Goal: Book appointment/travel/reservation

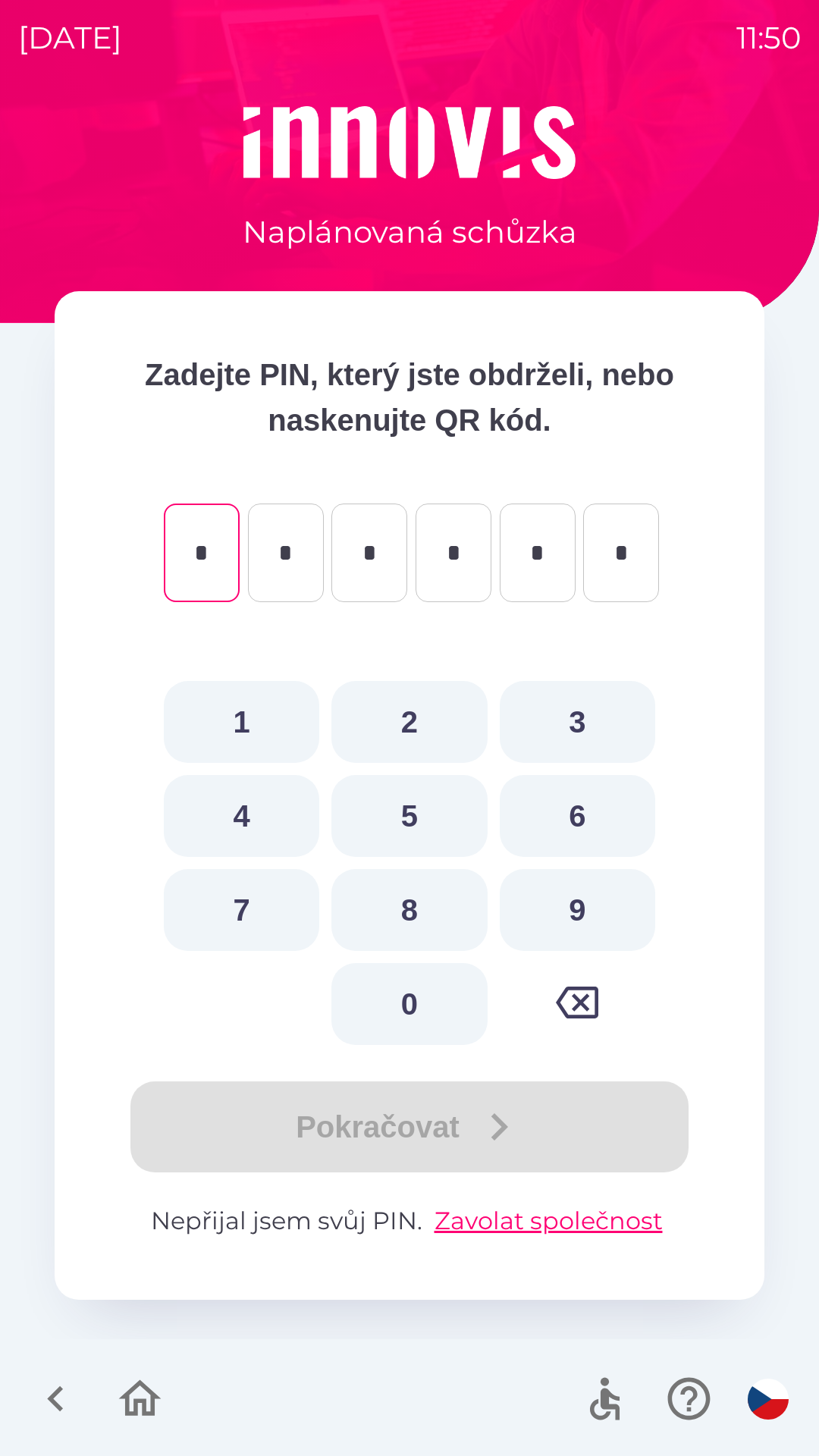
click at [58, 1382] on icon "button" at bounding box center [56, 1399] width 51 height 51
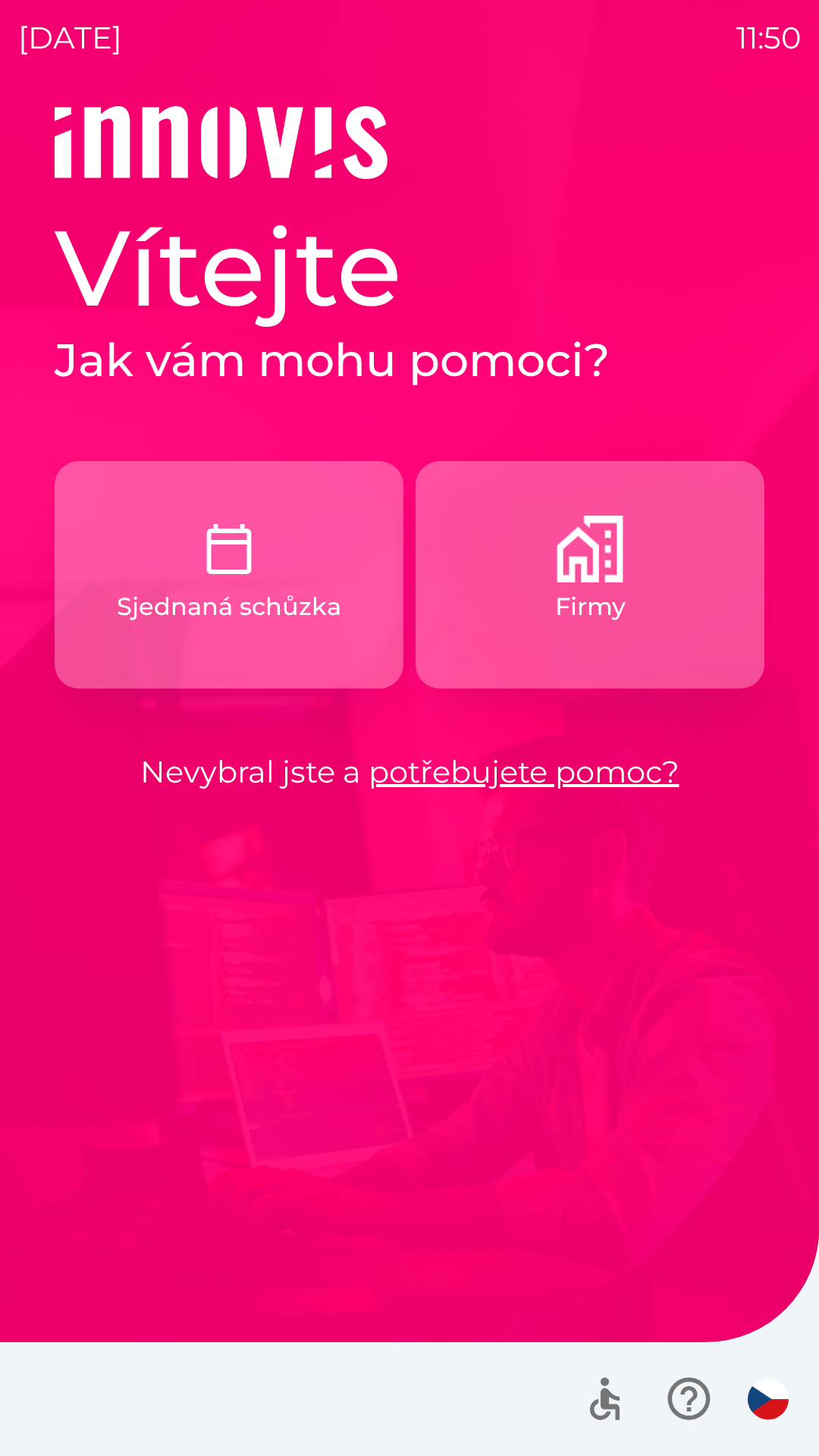
click at [581, 587] on button "Firmy" at bounding box center [590, 575] width 349 height 228
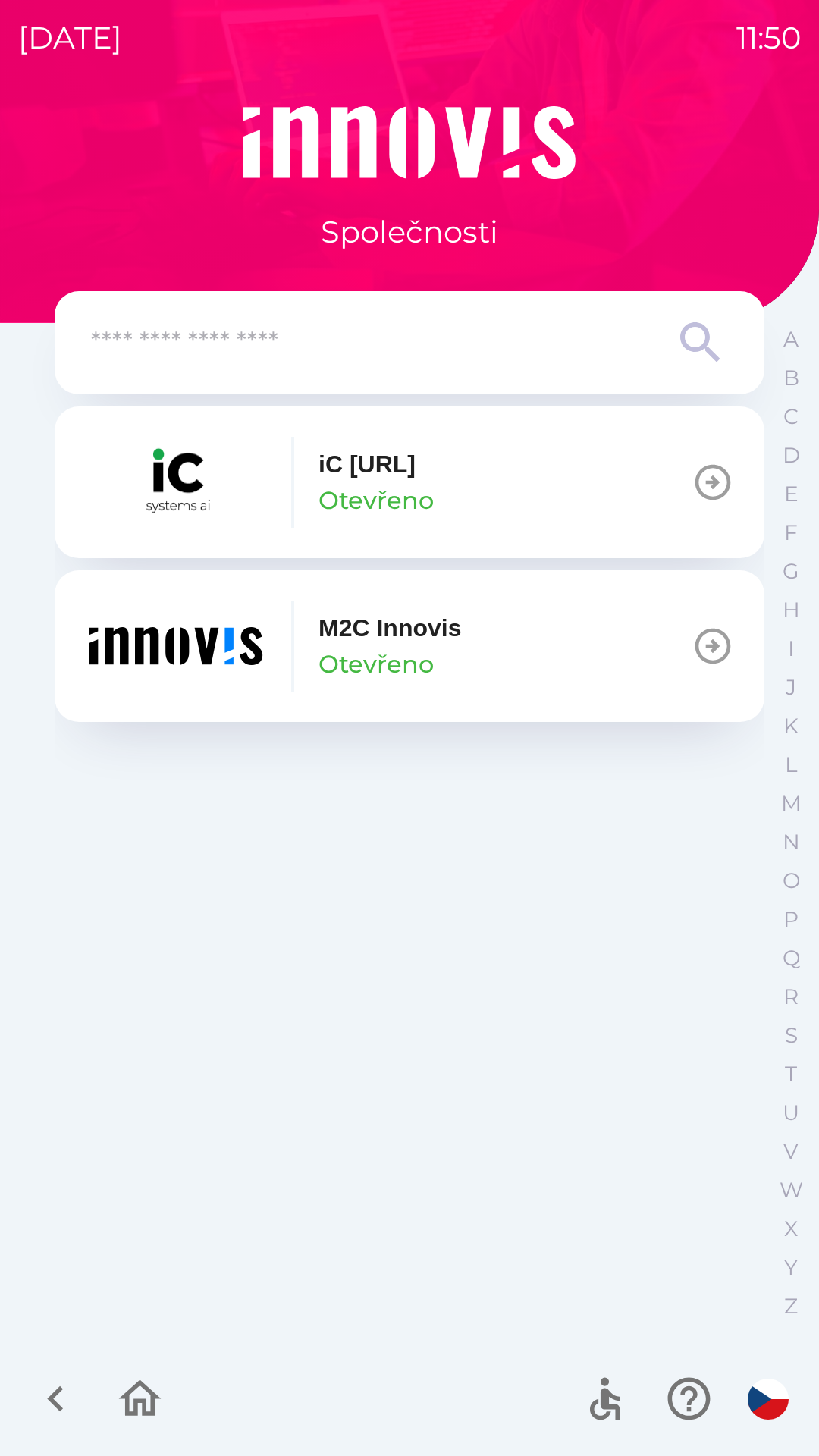
click at [399, 656] on p "Otevřeno" at bounding box center [376, 664] width 115 height 36
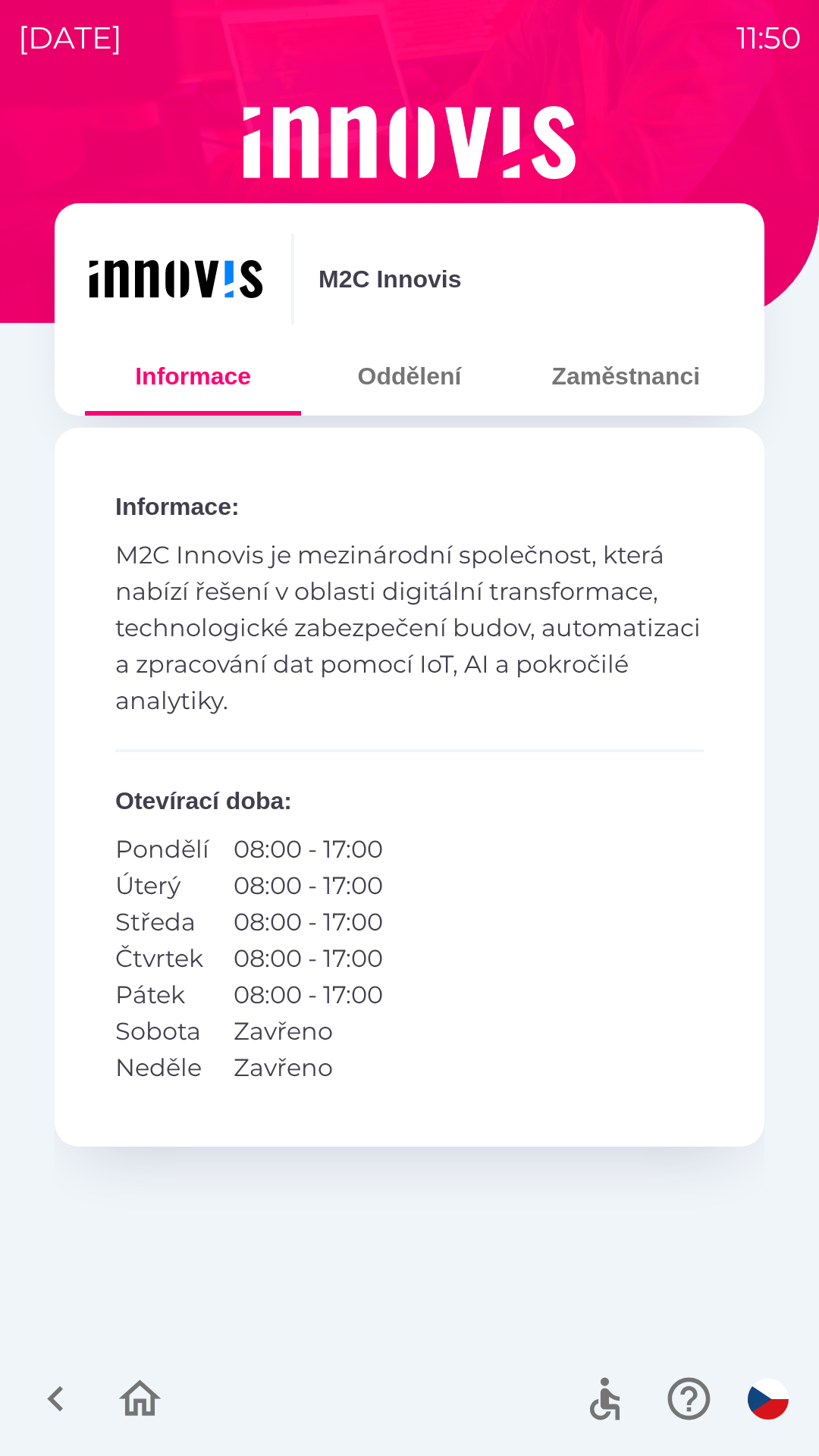
click at [387, 391] on button "Oddělení" at bounding box center [409, 376] width 217 height 55
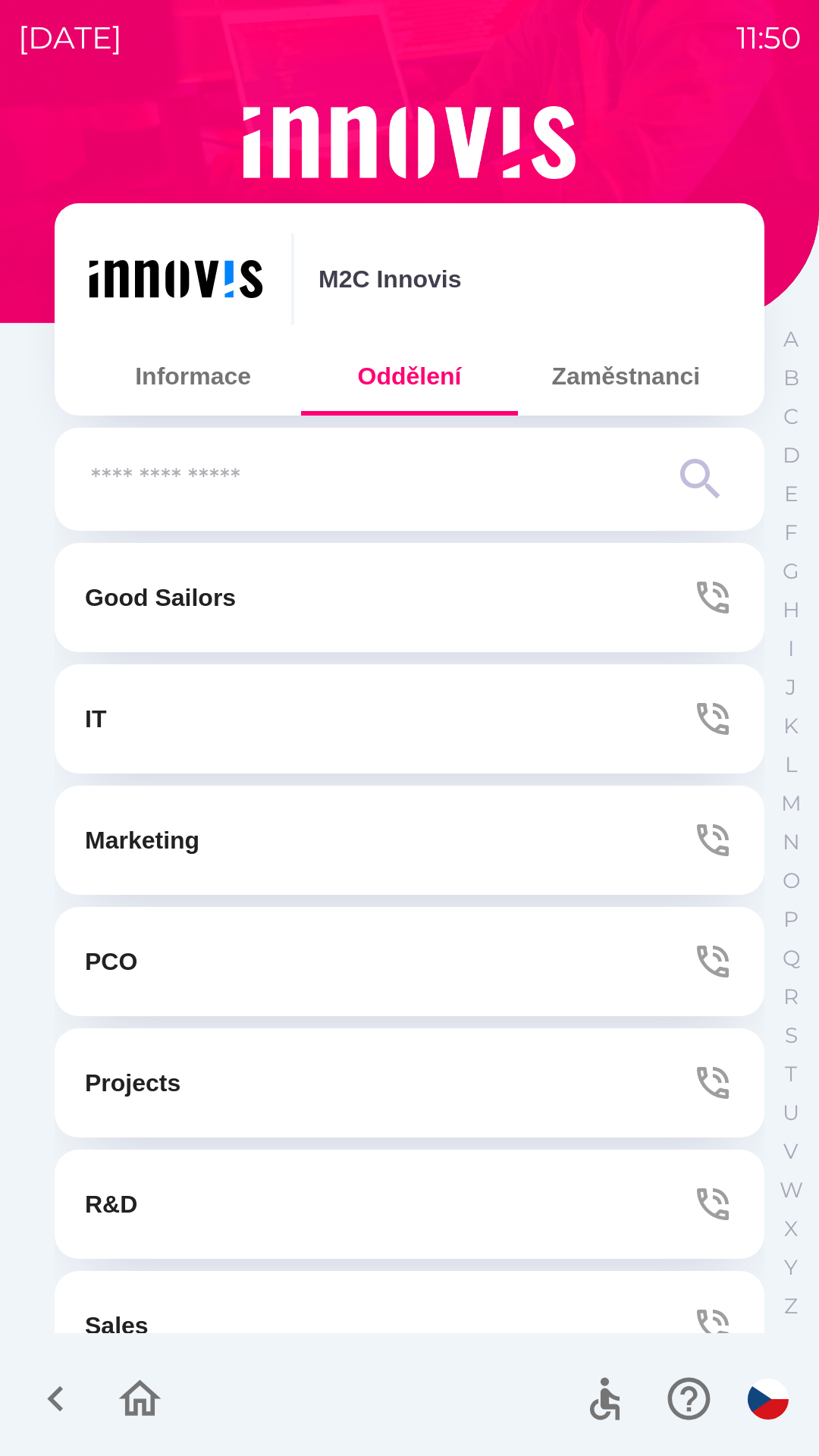
click at [602, 382] on button "Zaměstnanci" at bounding box center [626, 376] width 217 height 55
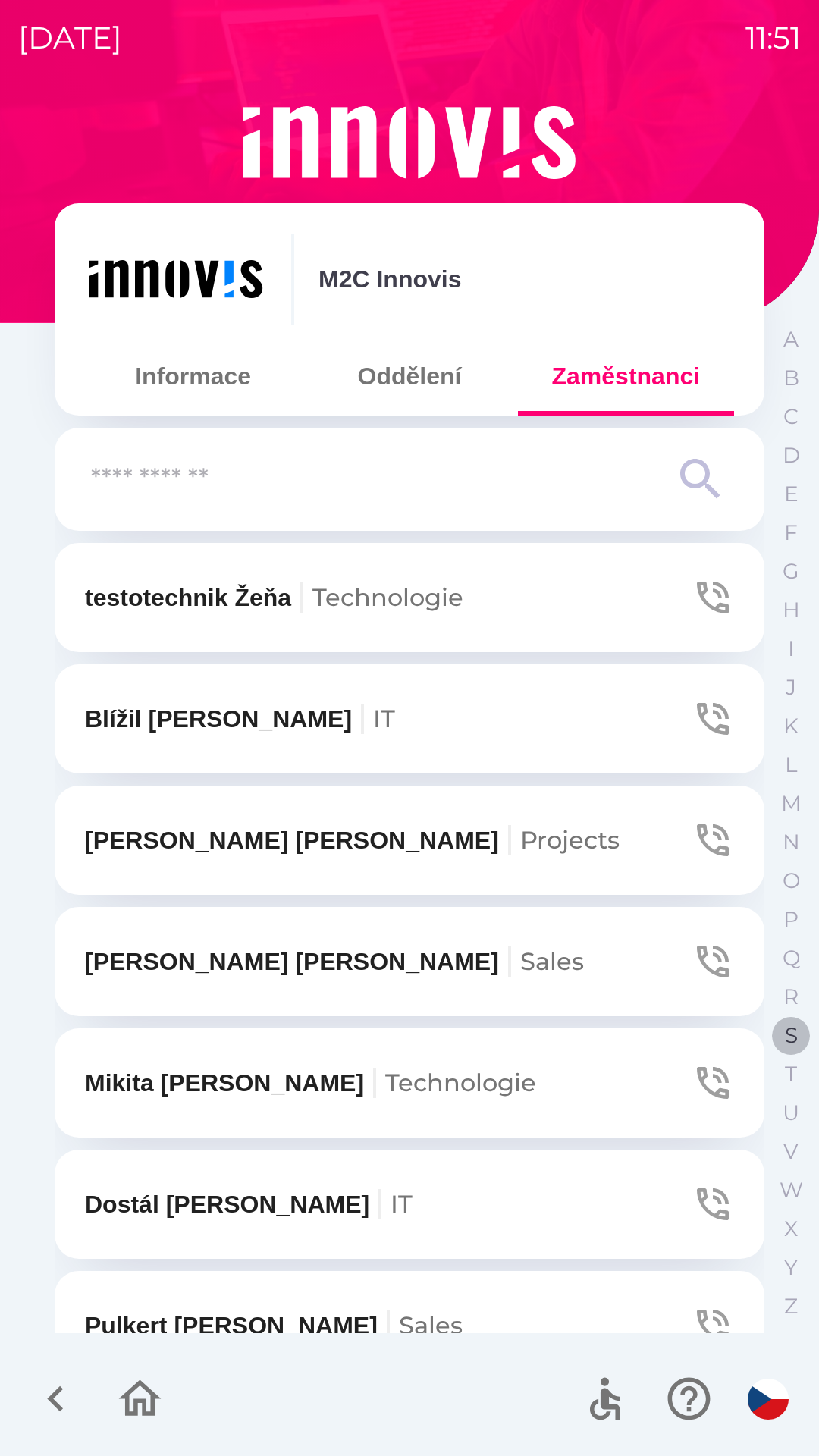
click at [787, 1039] on p "S" at bounding box center [791, 1036] width 13 height 27
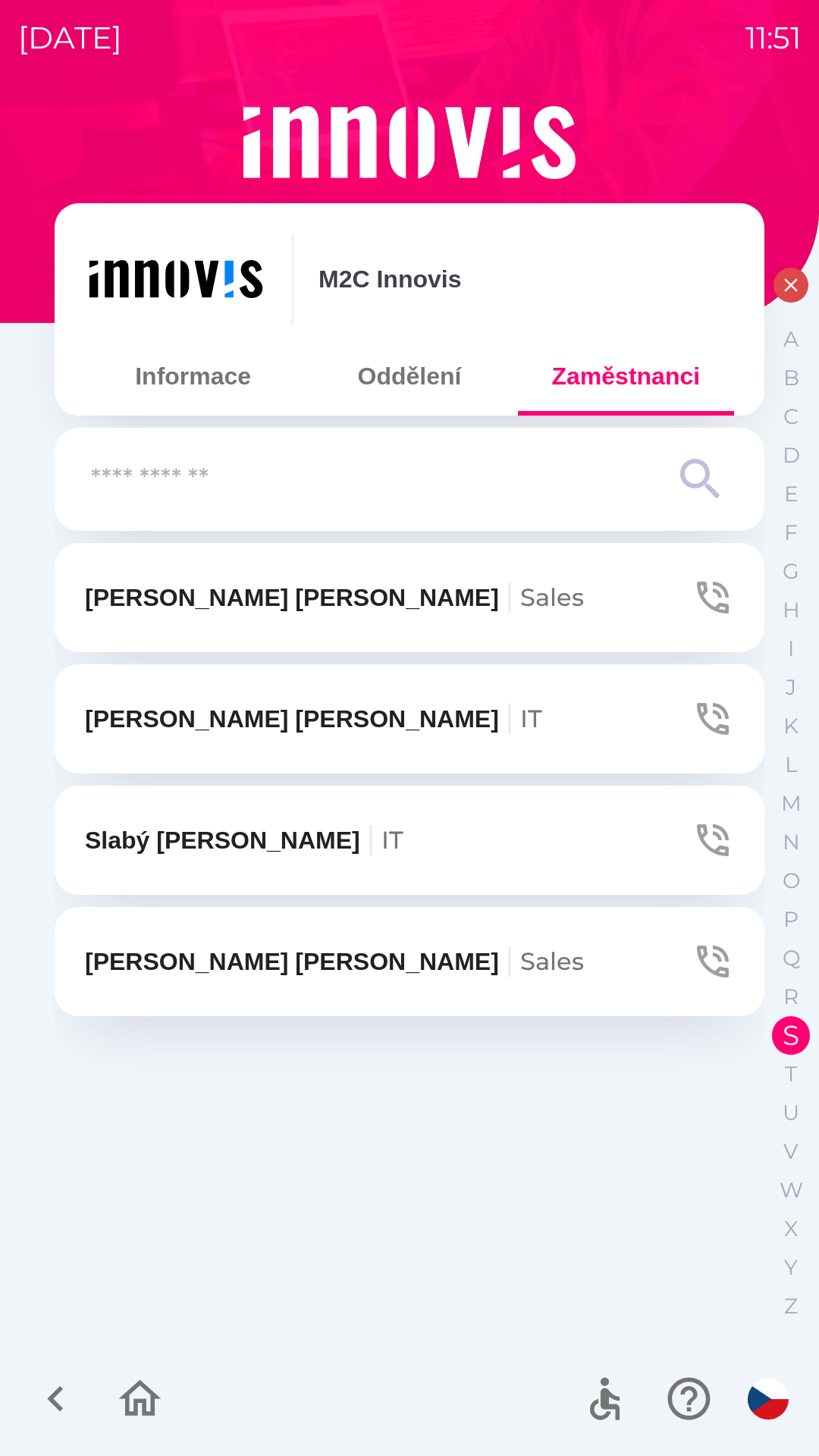
click at [350, 832] on button "Slabý [PERSON_NAME] IT" at bounding box center [410, 841] width 710 height 110
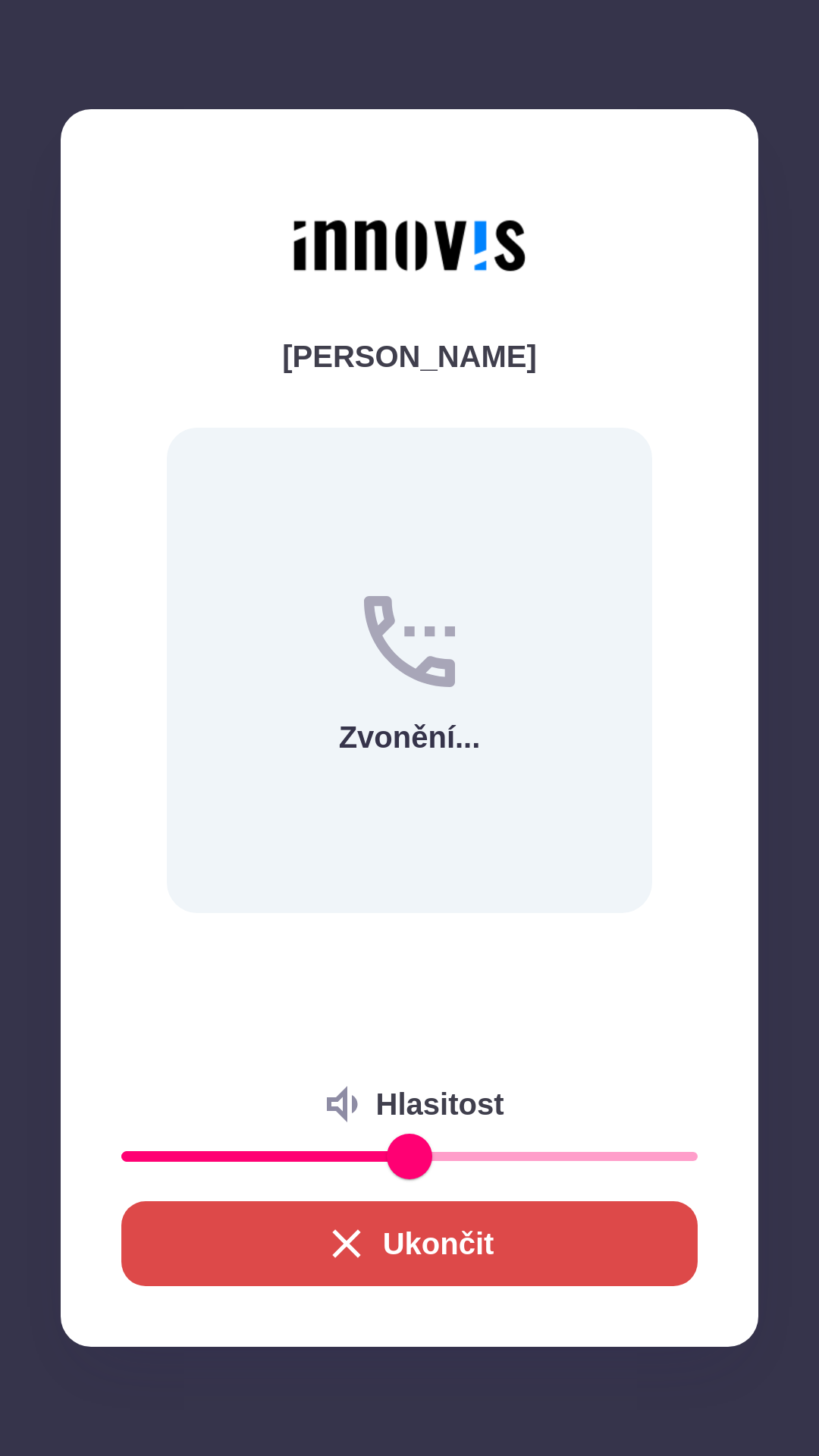
click at [338, 1235] on icon "button" at bounding box center [347, 1245] width 49 height 49
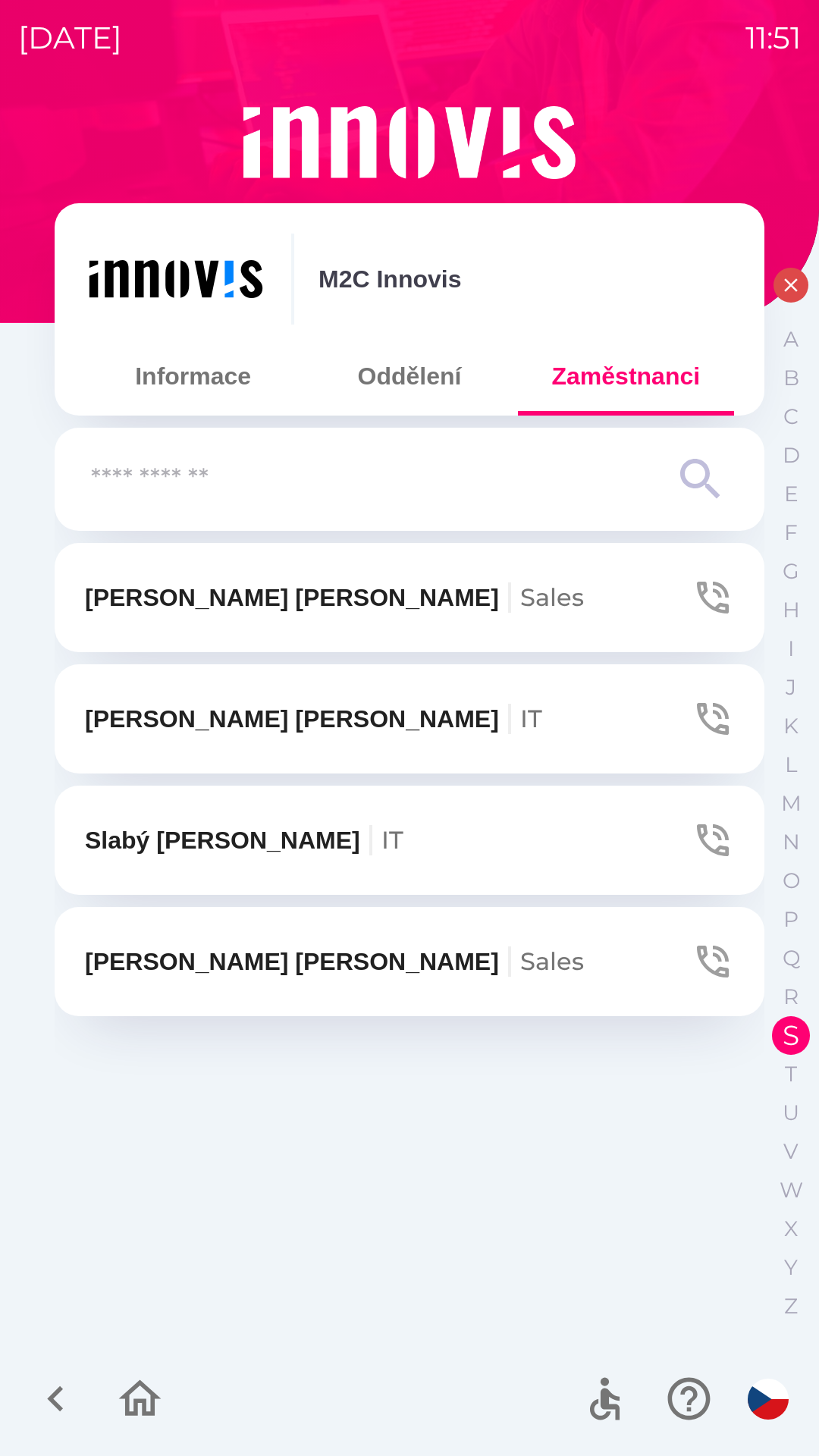
click at [126, 481] on input "text" at bounding box center [379, 480] width 576 height 42
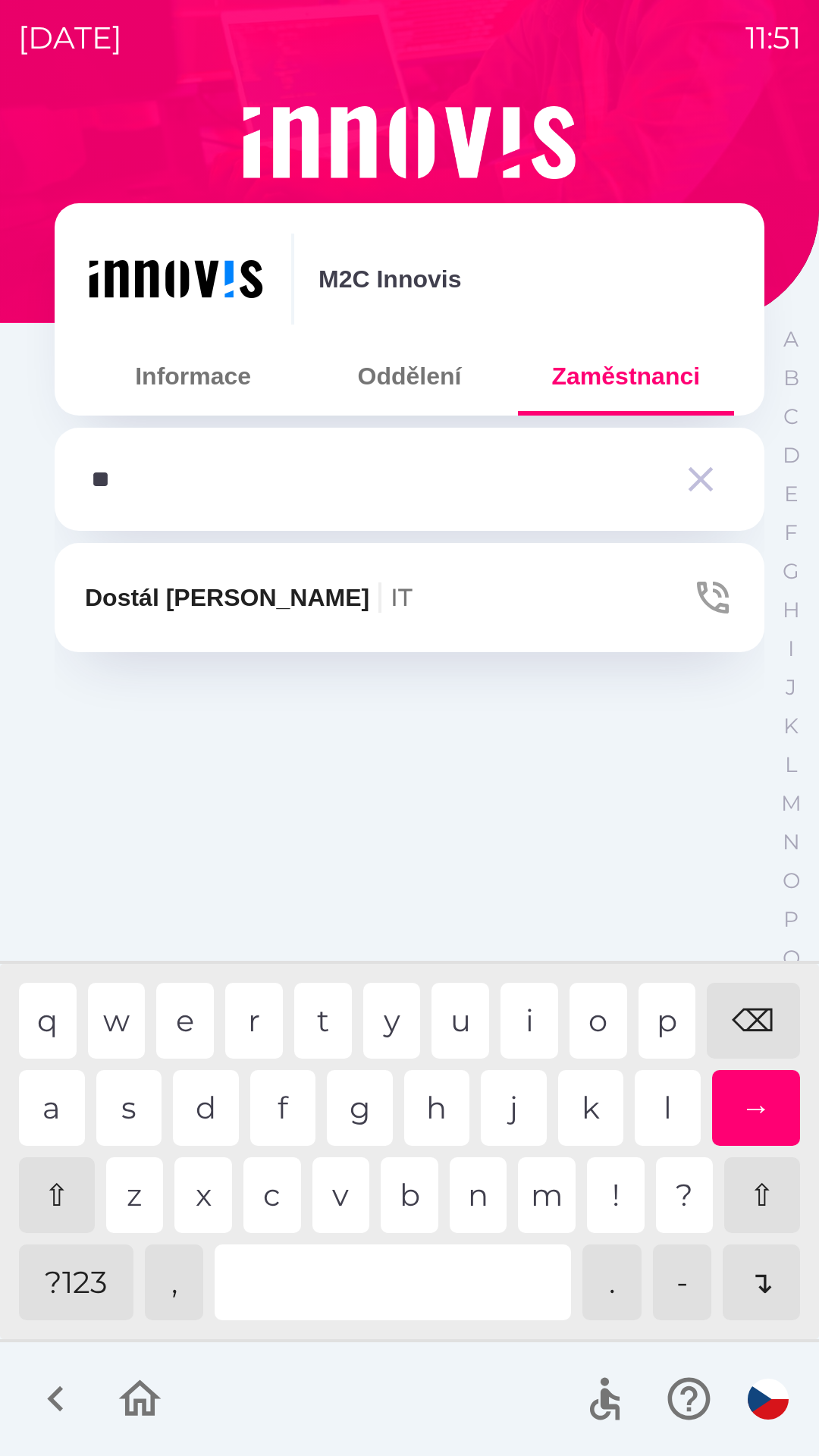
click at [586, 1019] on div "o" at bounding box center [598, 1021] width 57 height 76
click at [126, 1080] on div "s" at bounding box center [129, 1108] width 66 height 76
click at [740, 1020] on div "⌫" at bounding box center [753, 1021] width 94 height 76
type input "*"
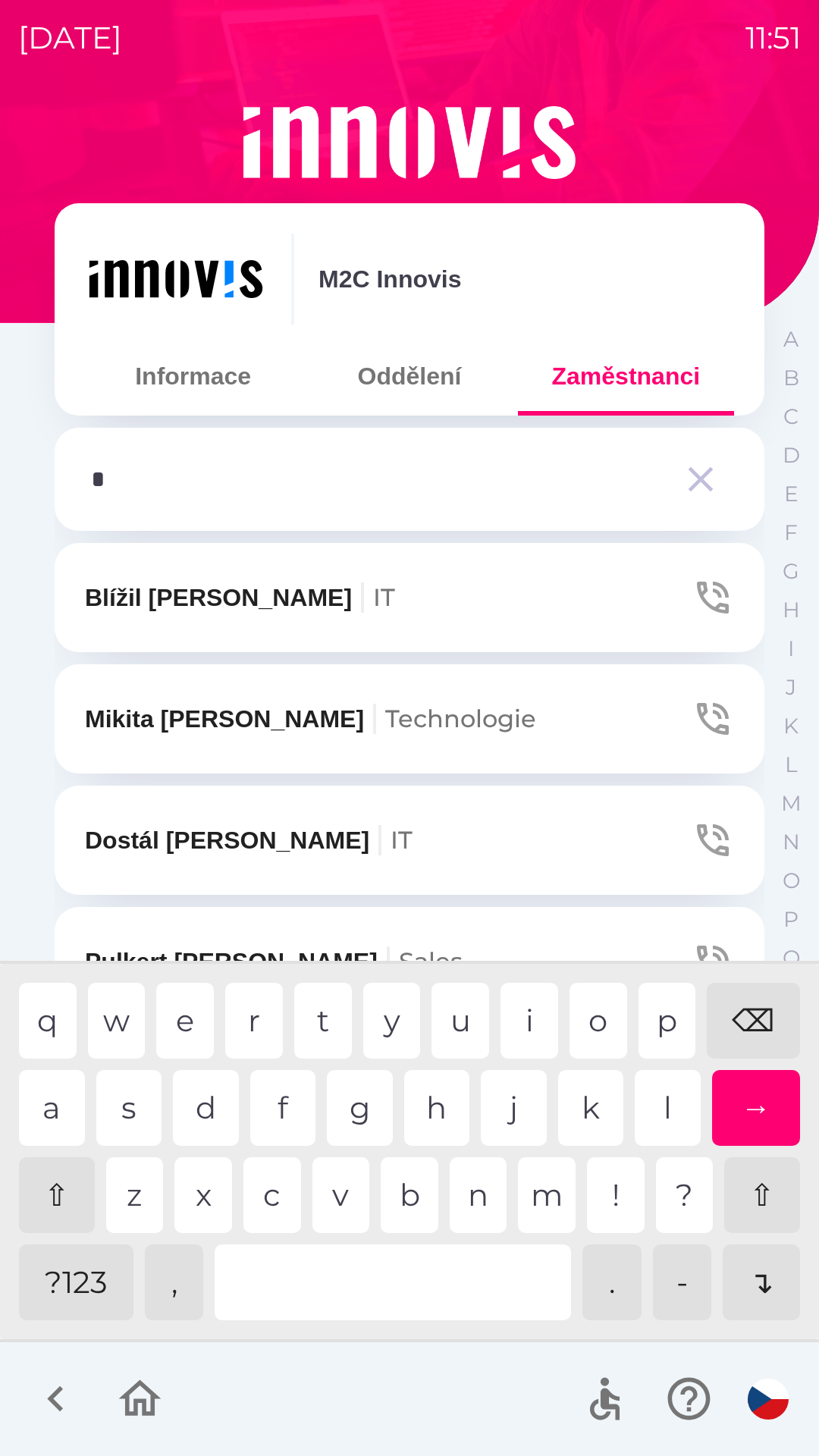
click at [750, 1021] on div "⌫" at bounding box center [753, 1021] width 94 height 76
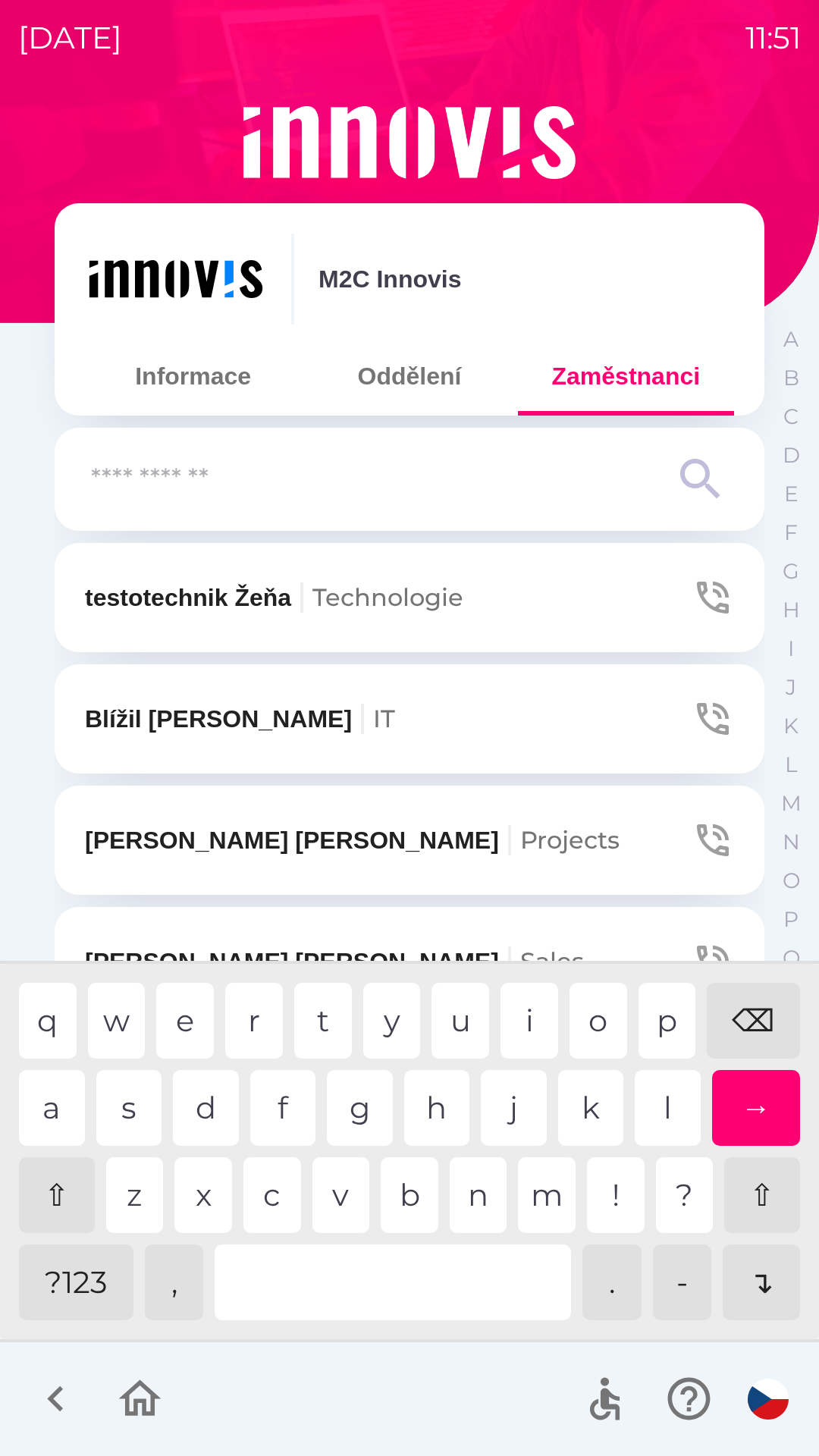
click at [753, 1016] on div "⌫" at bounding box center [753, 1021] width 94 height 76
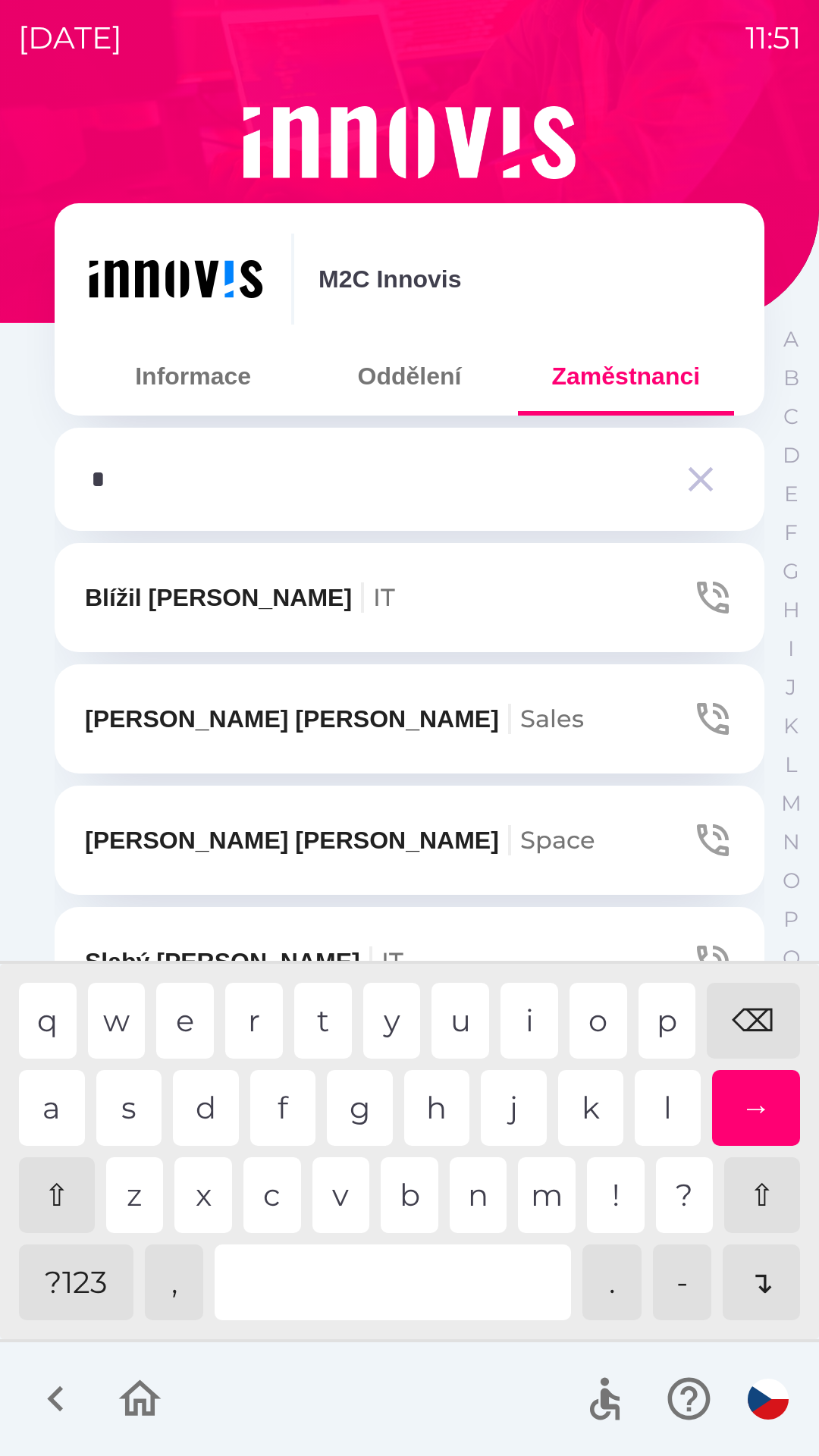
click at [413, 1188] on div "b" at bounding box center [410, 1196] width 57 height 76
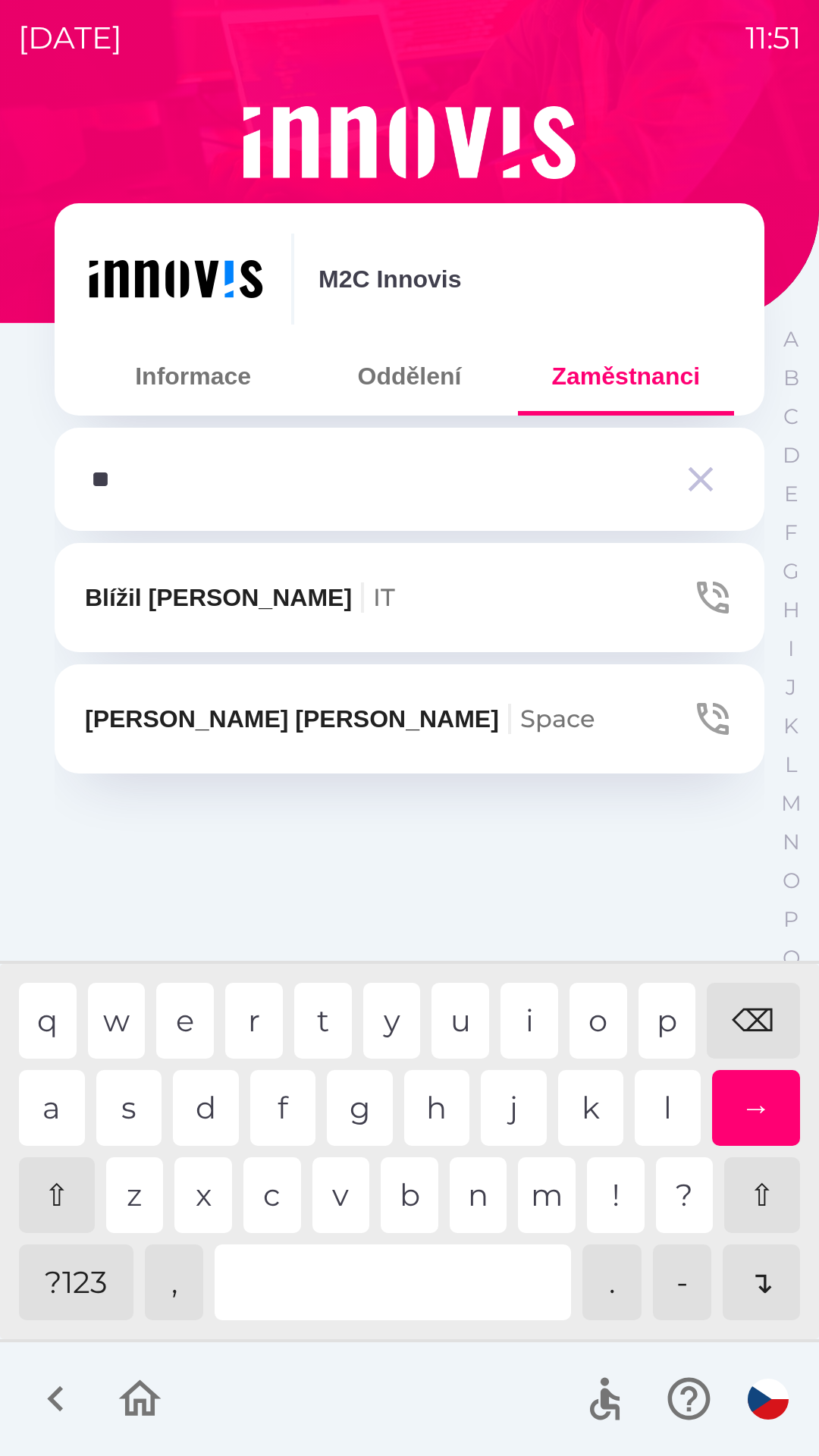
click at [664, 1115] on div "l" at bounding box center [667, 1108] width 66 height 76
type input "***"
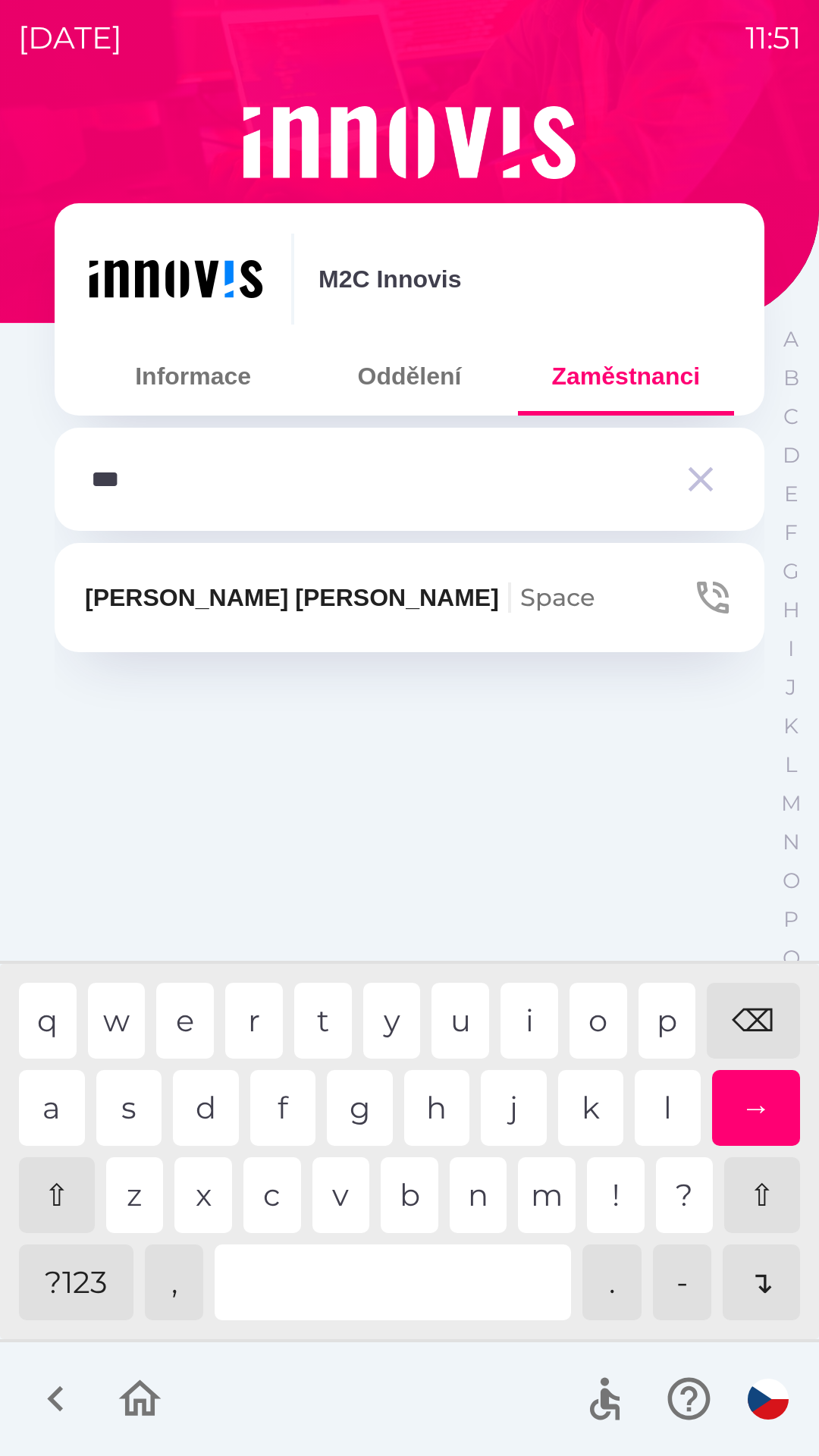
click at [521, 593] on span "Space" at bounding box center [558, 597] width 75 height 29
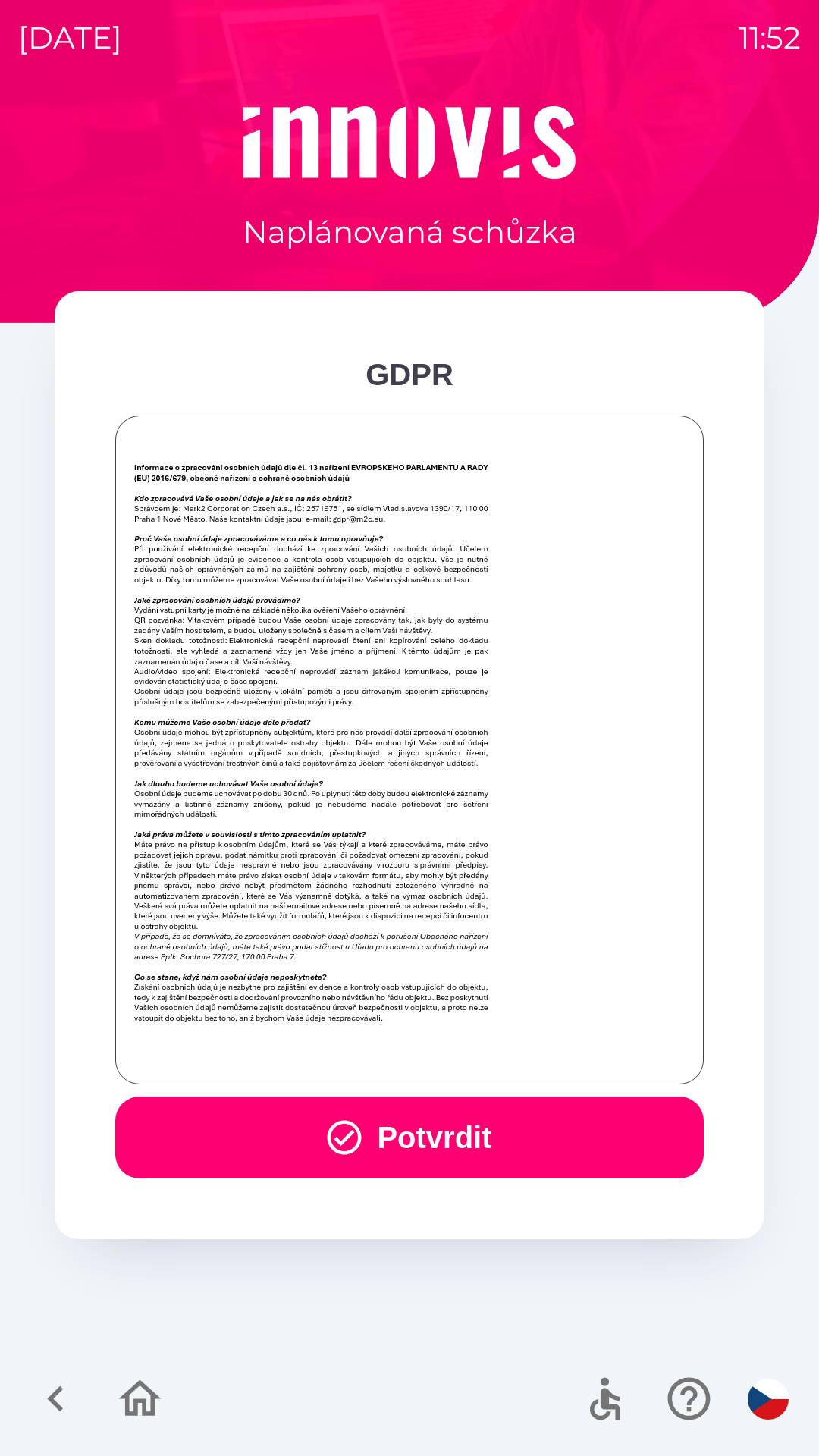
click at [442, 1117] on button "Potvrdit" at bounding box center [410, 1138] width 589 height 82
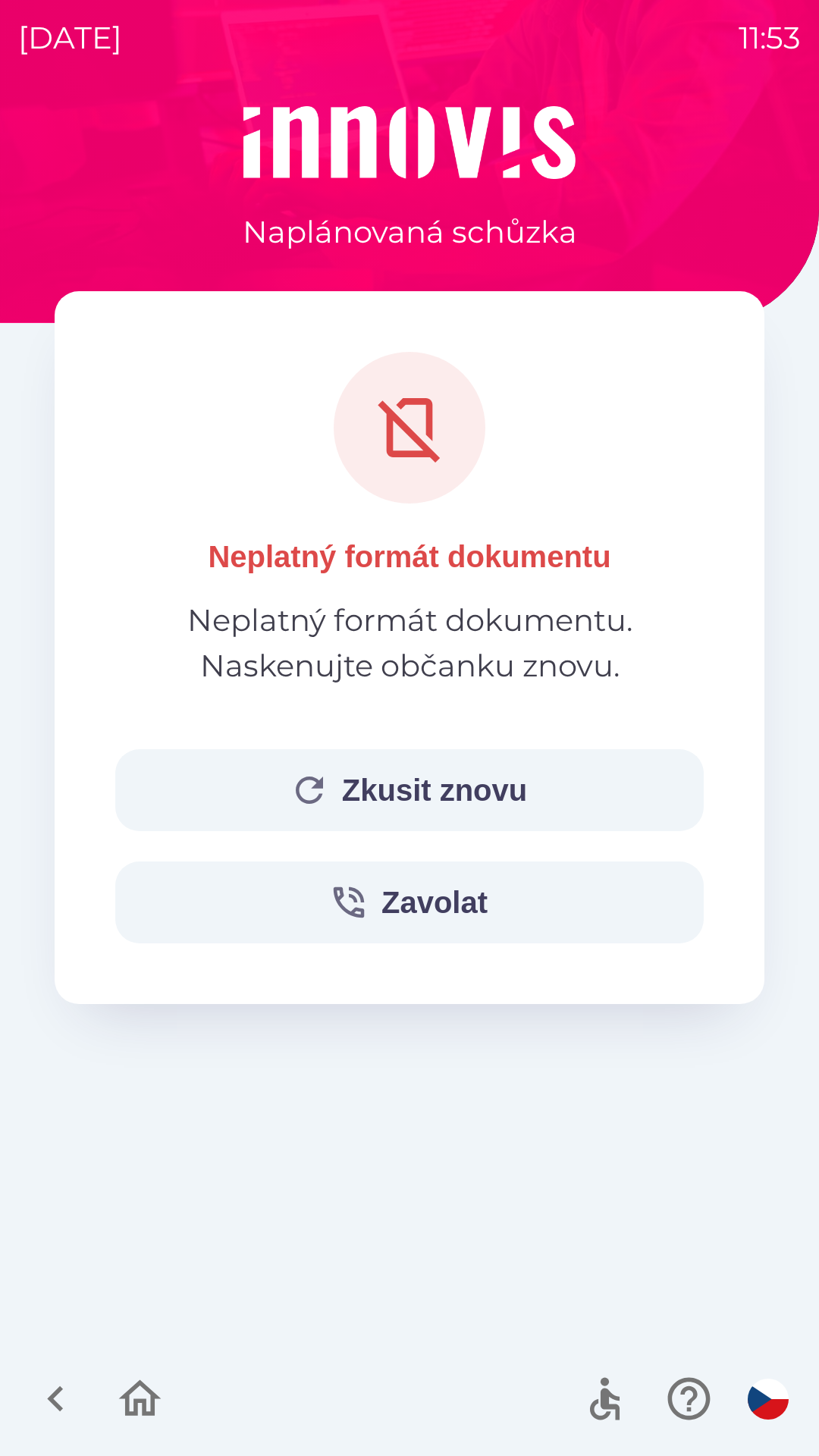
click at [597, 769] on button "Zkusit znovu" at bounding box center [410, 790] width 589 height 82
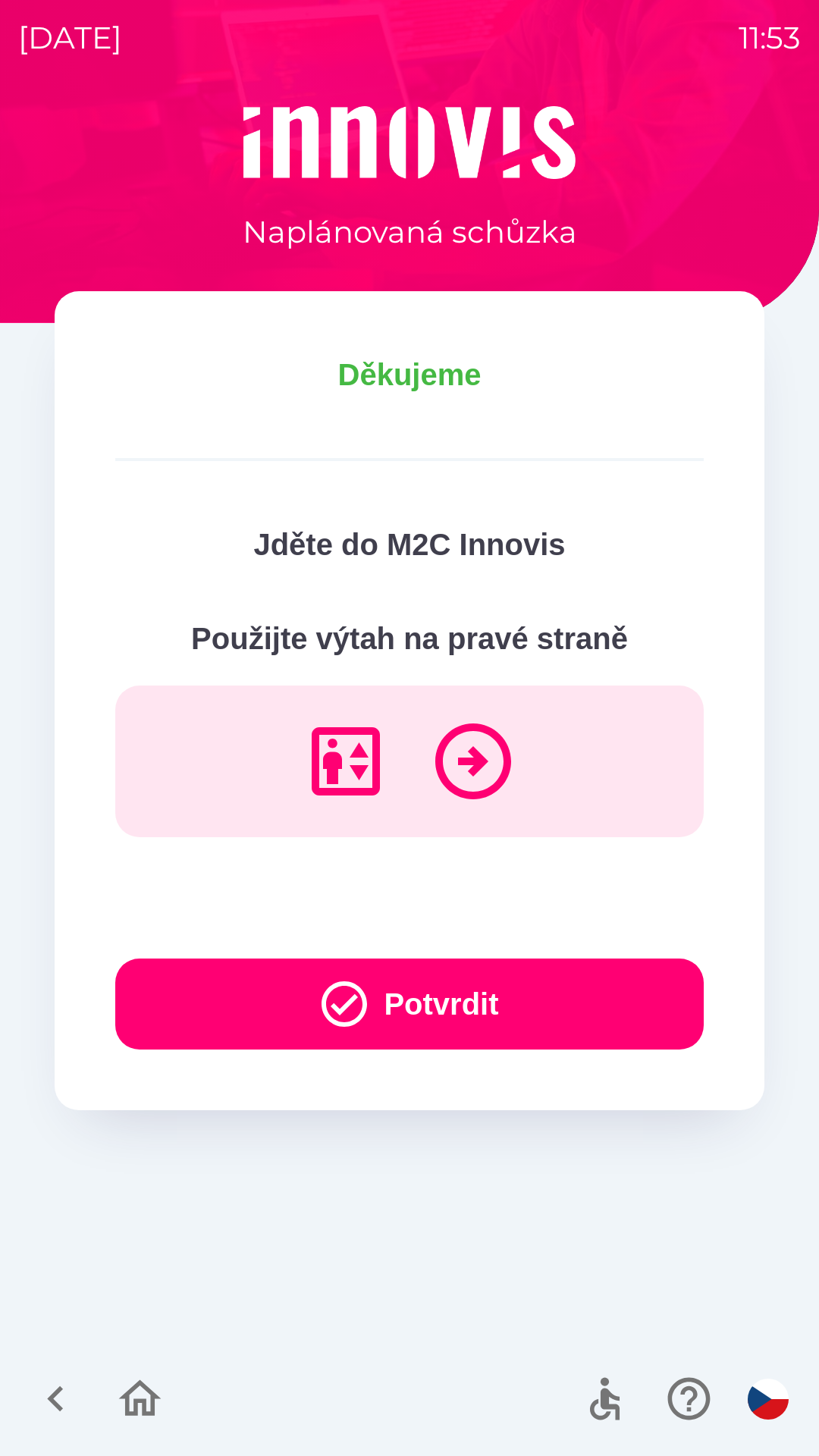
click at [600, 993] on button "Potvrdit" at bounding box center [410, 1004] width 589 height 91
